Goal: Information Seeking & Learning: Learn about a topic

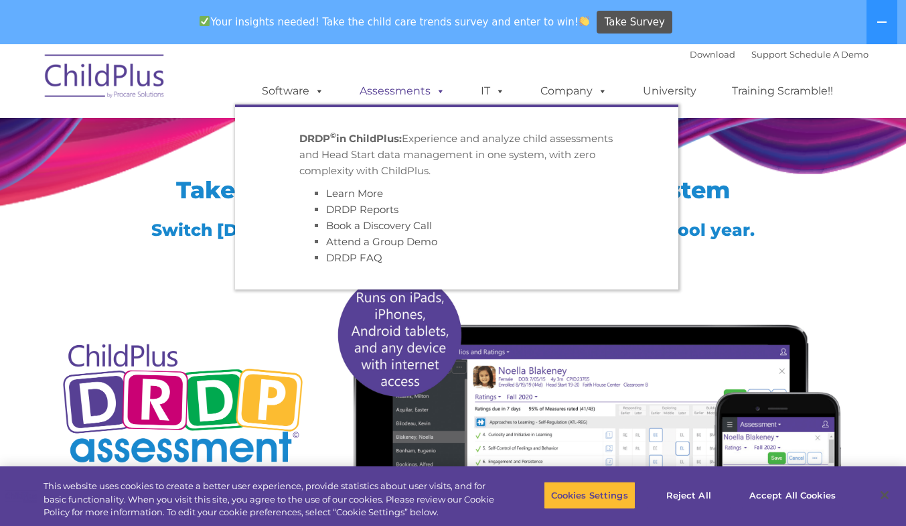
click at [439, 92] on span at bounding box center [438, 90] width 15 height 13
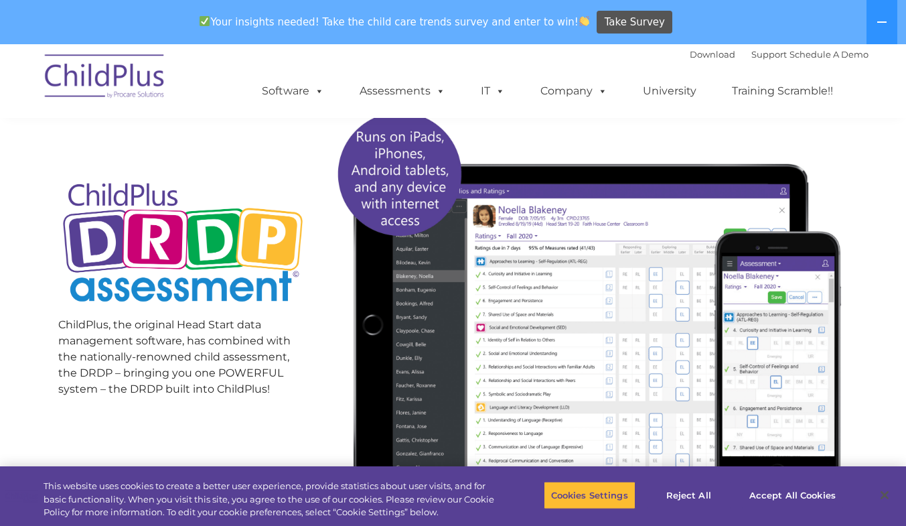
scroll to position [159, 0]
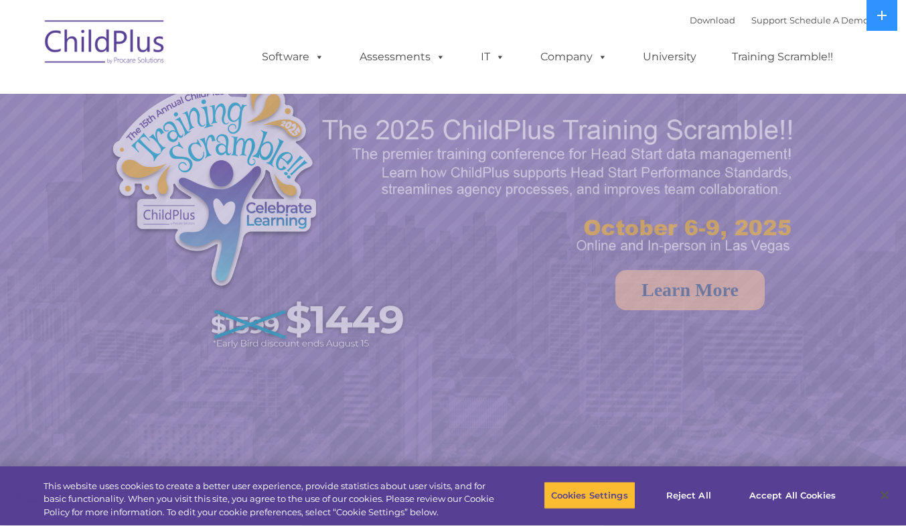
select select "MEDIUM"
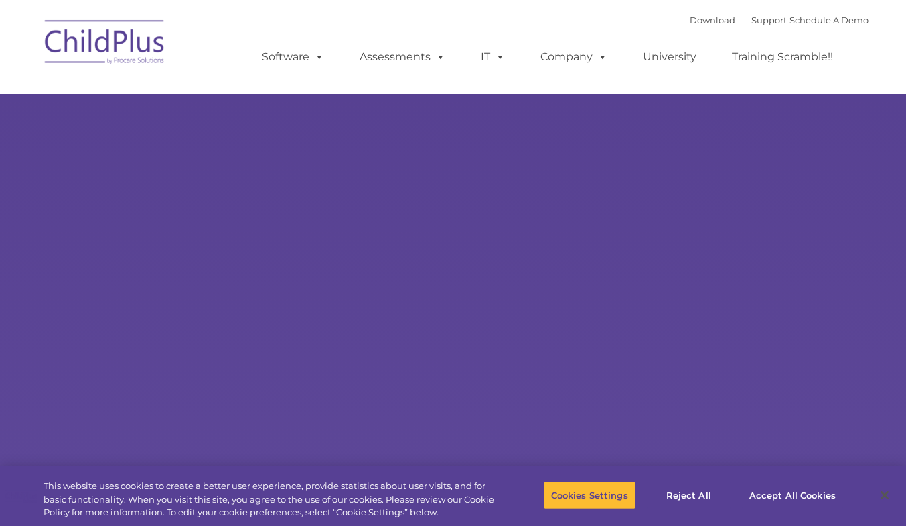
type input ""
select select "MEDIUM"
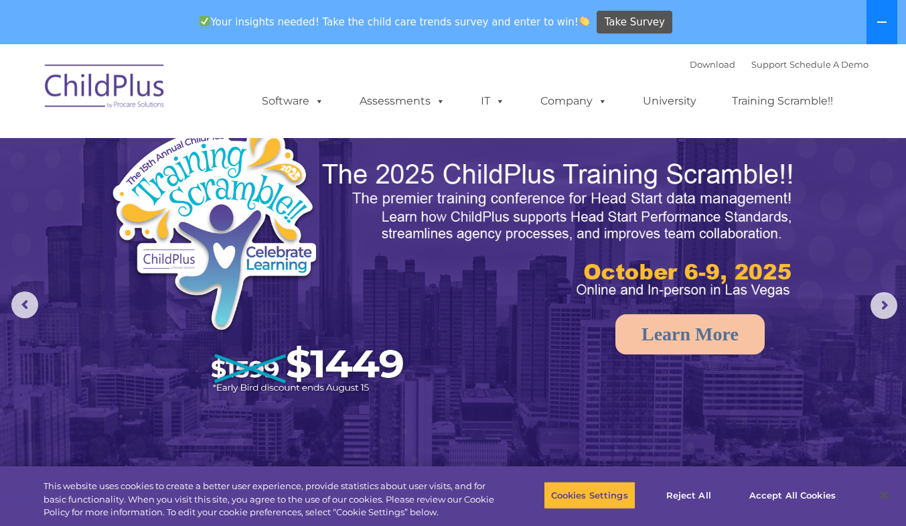
click at [881, 23] on icon at bounding box center [881, 21] width 9 height 1
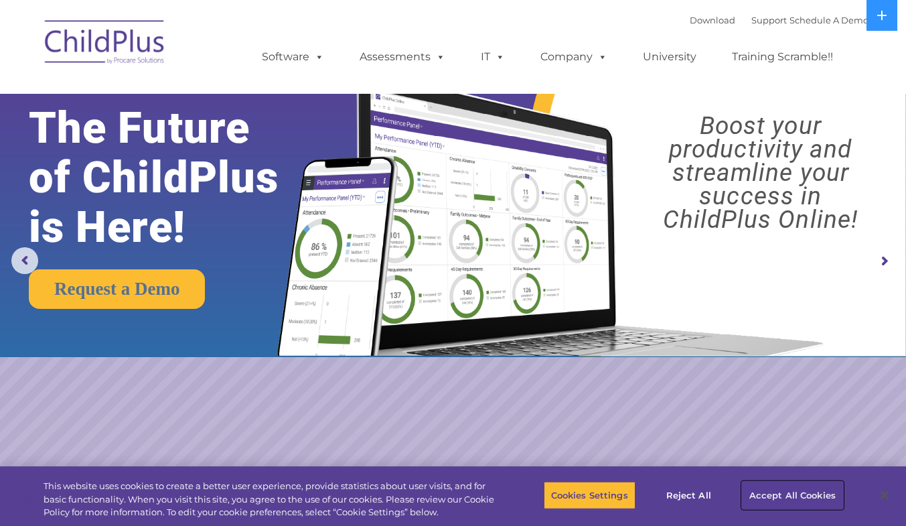
click at [774, 500] on button "Accept All Cookies" at bounding box center [792, 495] width 101 height 28
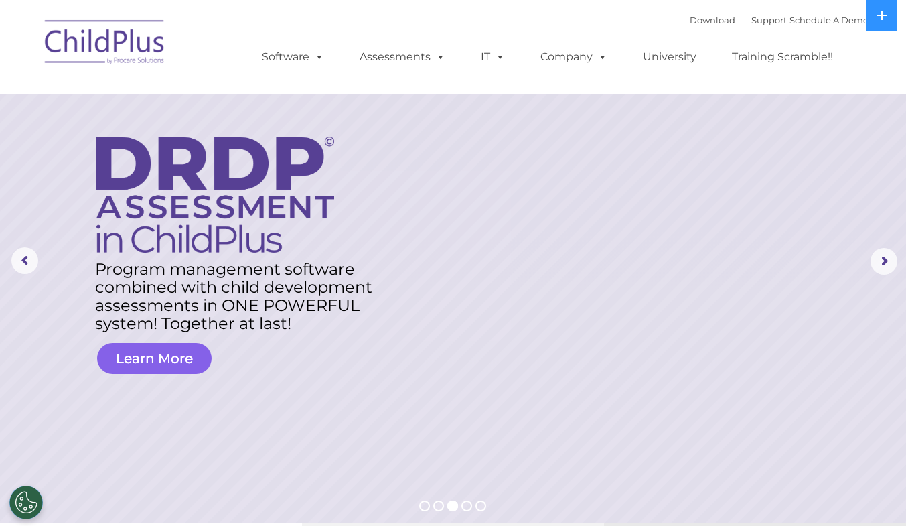
click at [147, 364] on link "Learn More" at bounding box center [154, 358] width 115 height 31
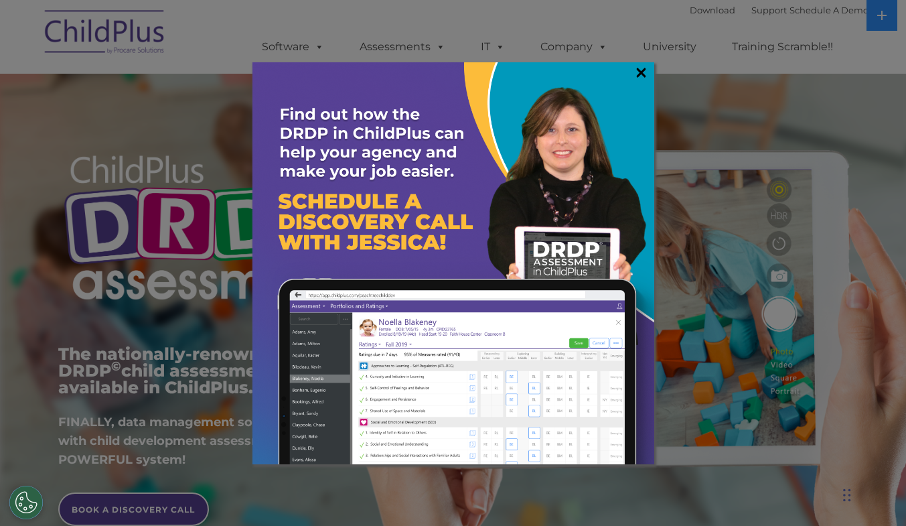
click at [638, 76] on link "×" at bounding box center [641, 72] width 15 height 13
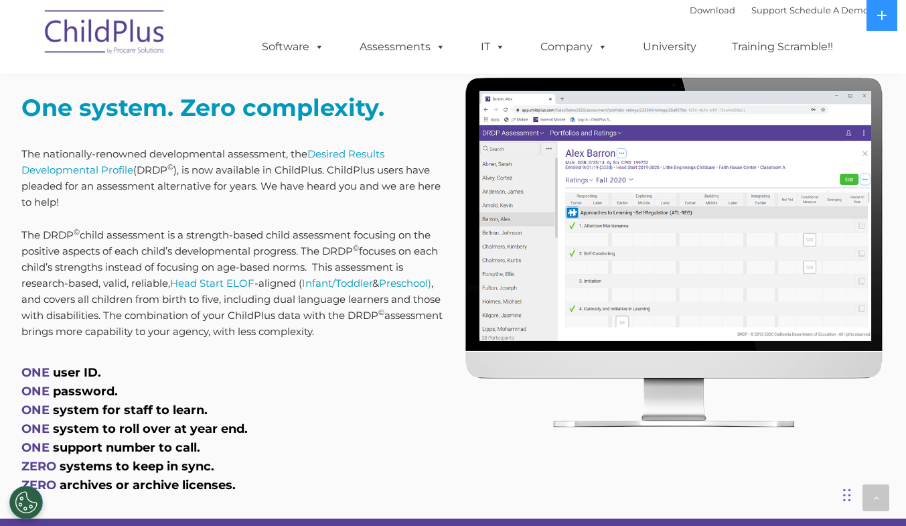
scroll to position [528, 0]
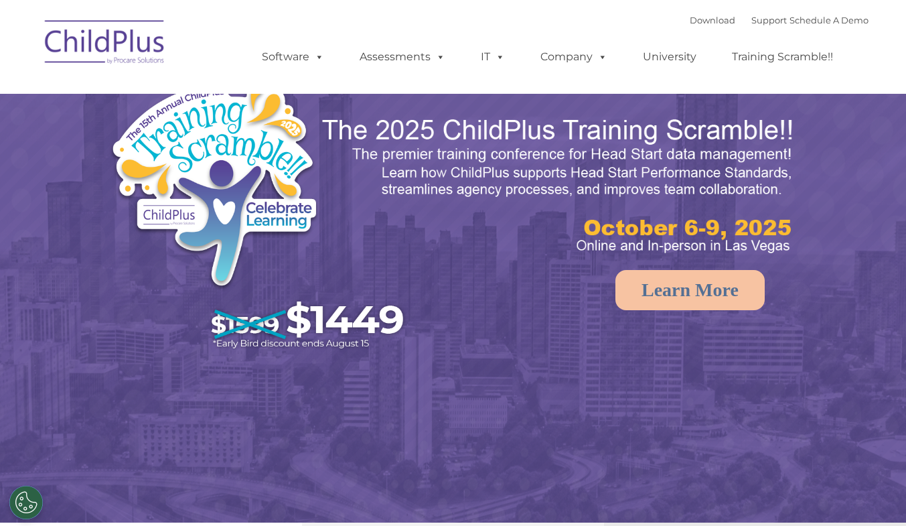
select select "MEDIUM"
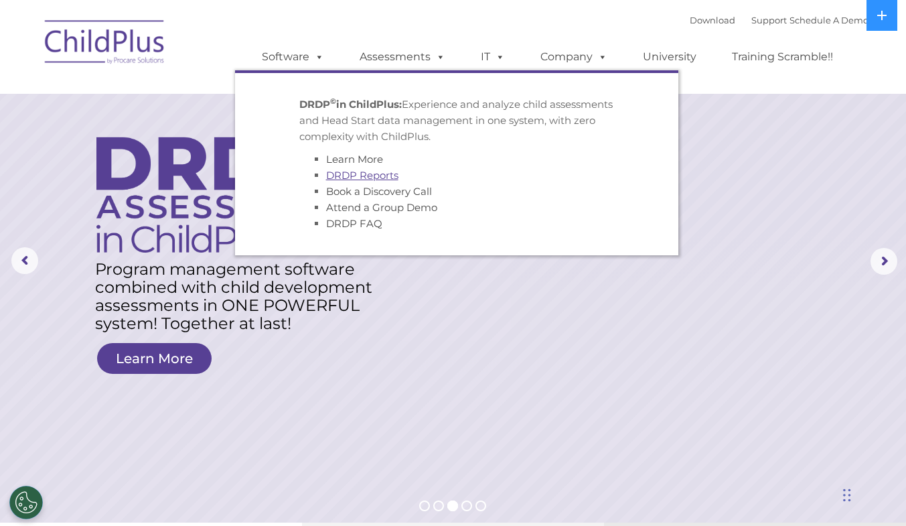
click at [371, 177] on link "DRDP Reports" at bounding box center [362, 175] width 72 height 13
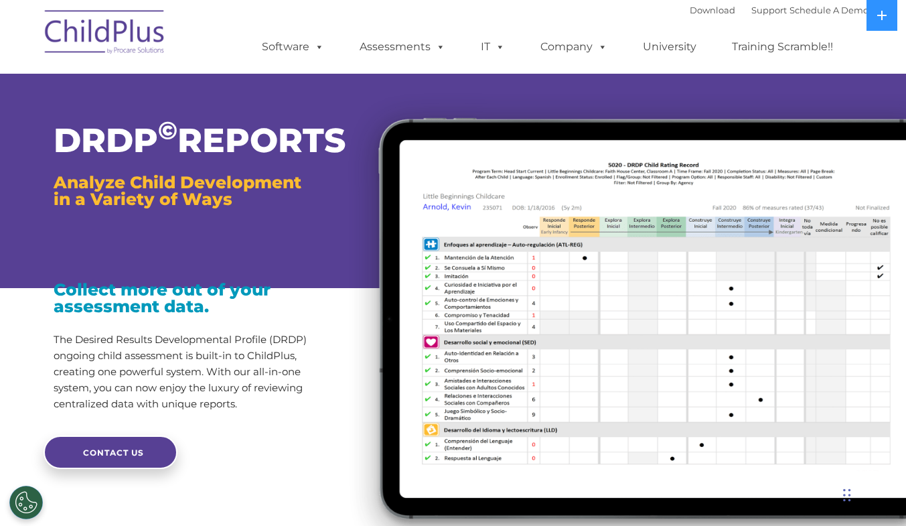
click at [371, 177] on img at bounding box center [620, 322] width 572 height 484
click at [272, 265] on div at bounding box center [189, 247] width 271 height 33
click at [823, 15] on link "Schedule A Demo" at bounding box center [829, 10] width 79 height 11
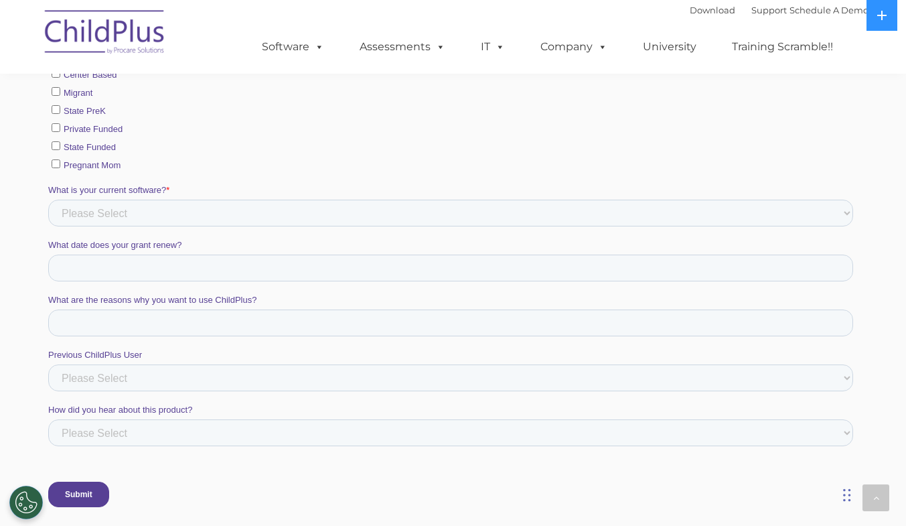
scroll to position [780, 0]
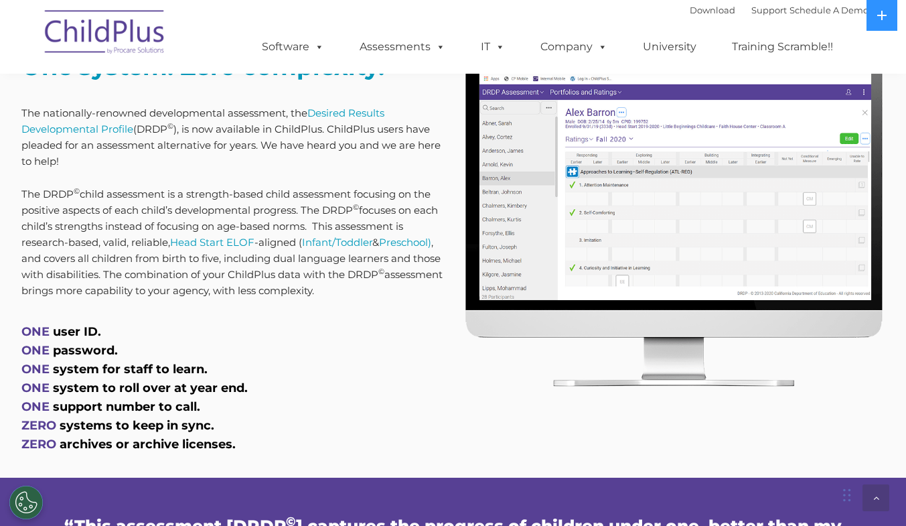
scroll to position [572, 0]
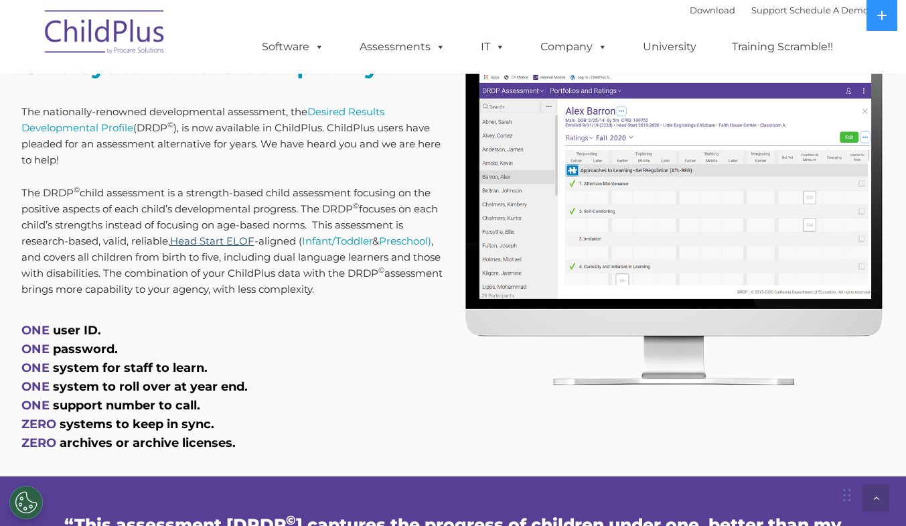
click at [192, 246] on link "Head Start ELOF" at bounding box center [212, 240] width 84 height 13
